Goal: Task Accomplishment & Management: Manage account settings

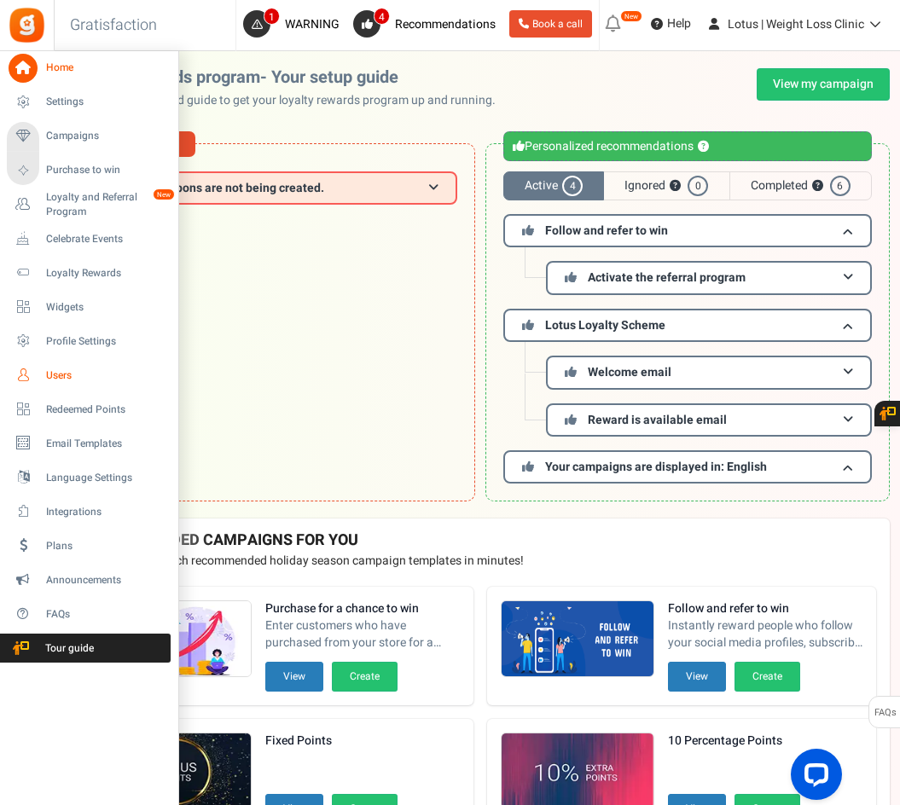
click at [49, 363] on link "Users" at bounding box center [89, 375] width 164 height 29
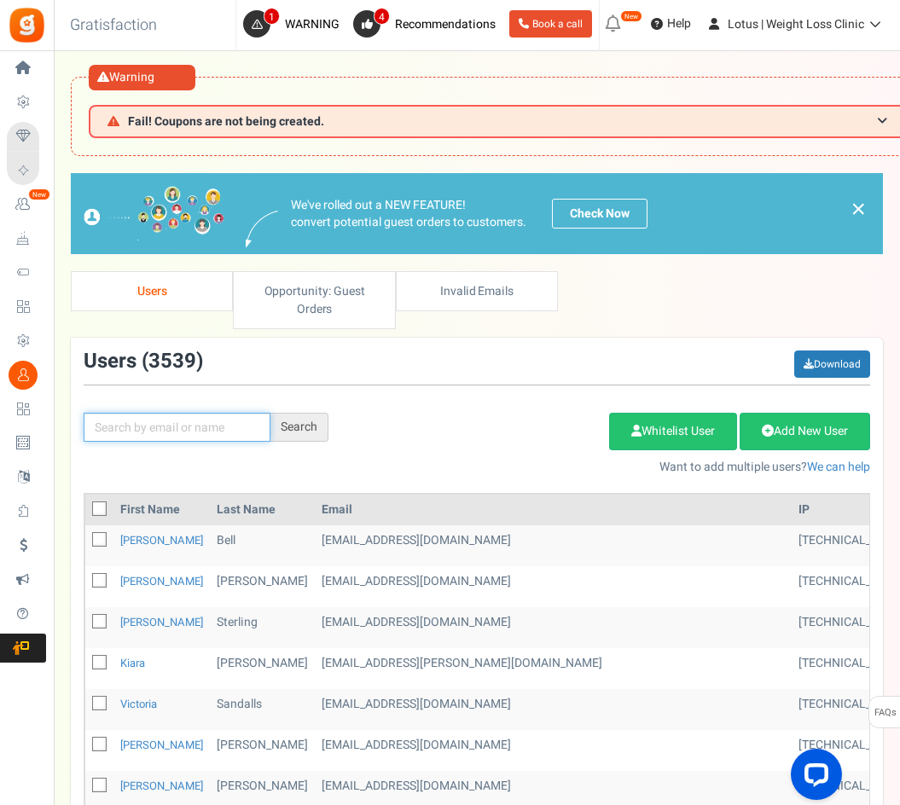
click at [134, 418] on input "text" at bounding box center [177, 427] width 187 height 29
paste input "[PERSON_NAME][EMAIL_ADDRESS][DOMAIN_NAME]"
type input "[PERSON_NAME][EMAIL_ADDRESS][DOMAIN_NAME]"
click at [302, 427] on div "Search" at bounding box center [299, 427] width 58 height 29
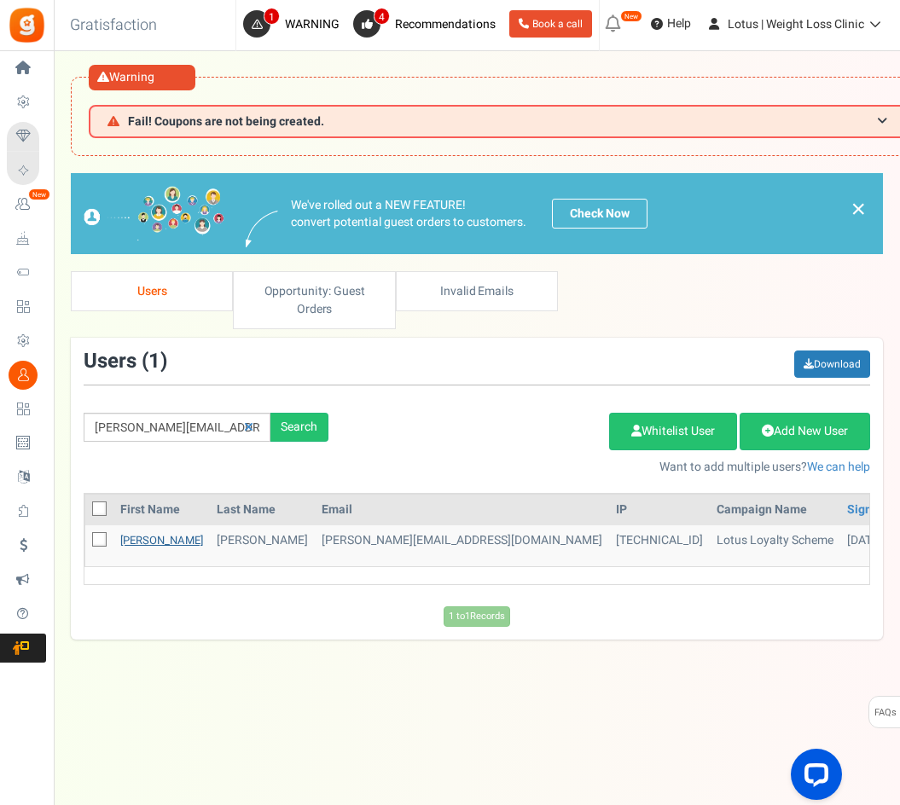
click at [134, 546] on link "[PERSON_NAME]" at bounding box center [161, 540] width 83 height 16
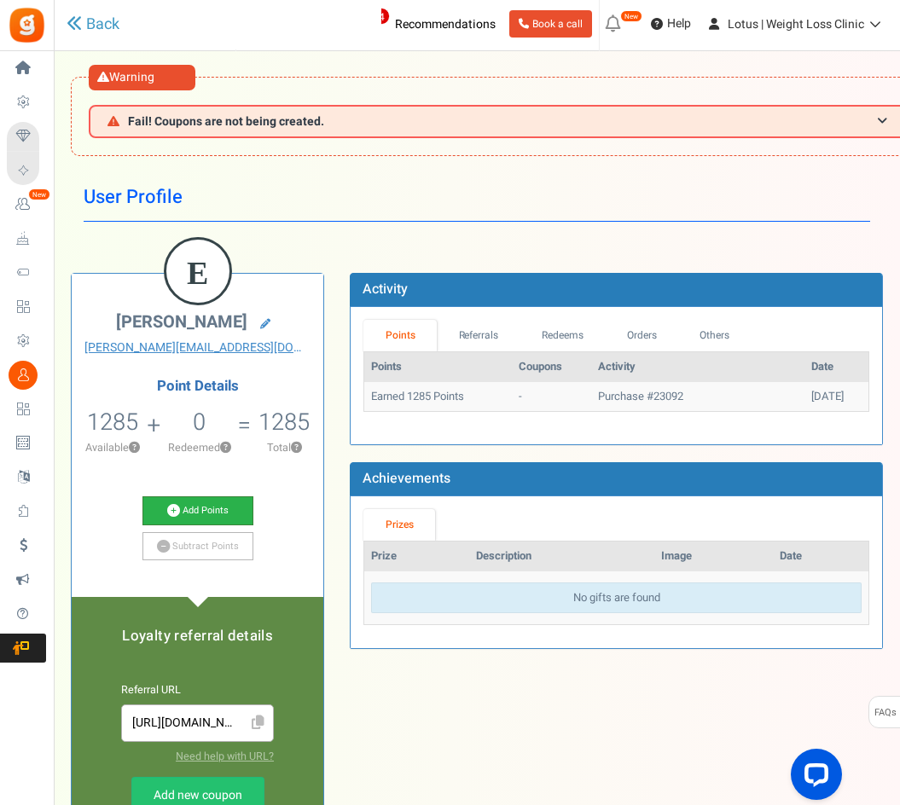
click at [199, 503] on link "Add Points" at bounding box center [197, 510] width 111 height 29
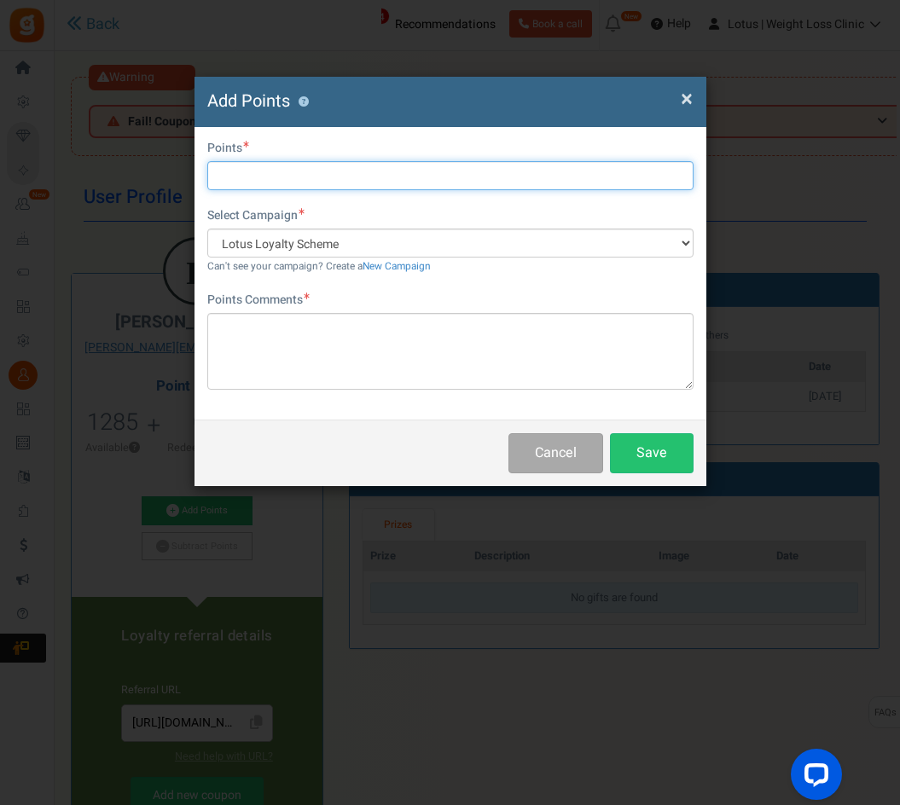
click at [225, 187] on input "text" at bounding box center [450, 175] width 486 height 29
type input "1000"
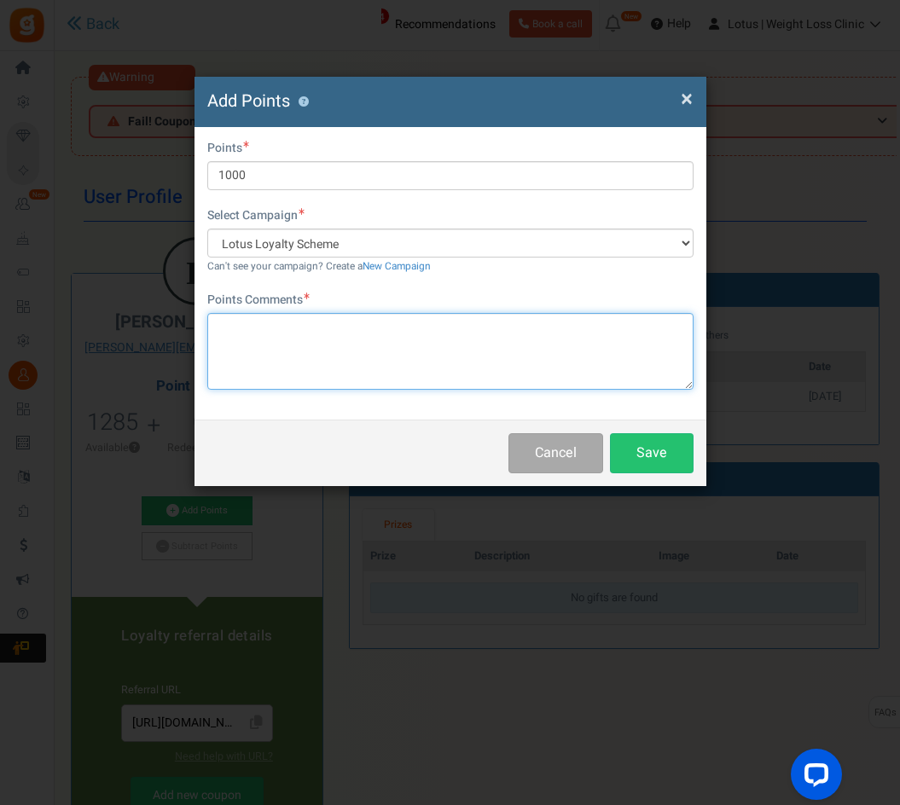
click at [223, 348] on textarea at bounding box center [450, 351] width 486 height 77
type textarea "Credited for Welcome10"
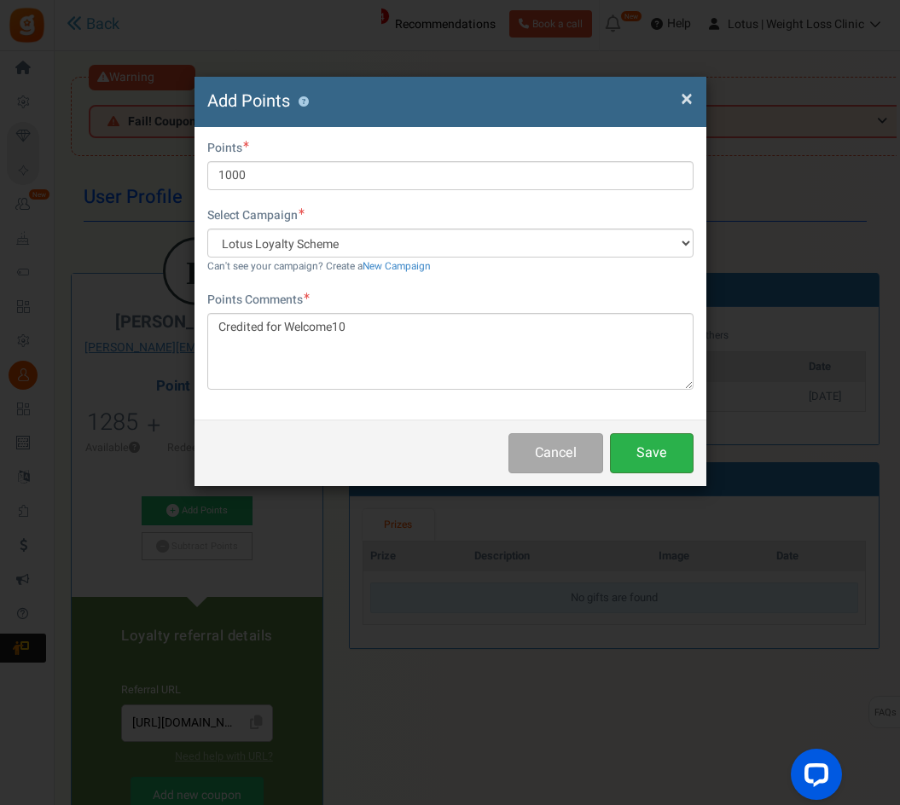
click at [635, 450] on button "Save" at bounding box center [652, 453] width 84 height 40
